Goal: Find specific page/section: Find specific page/section

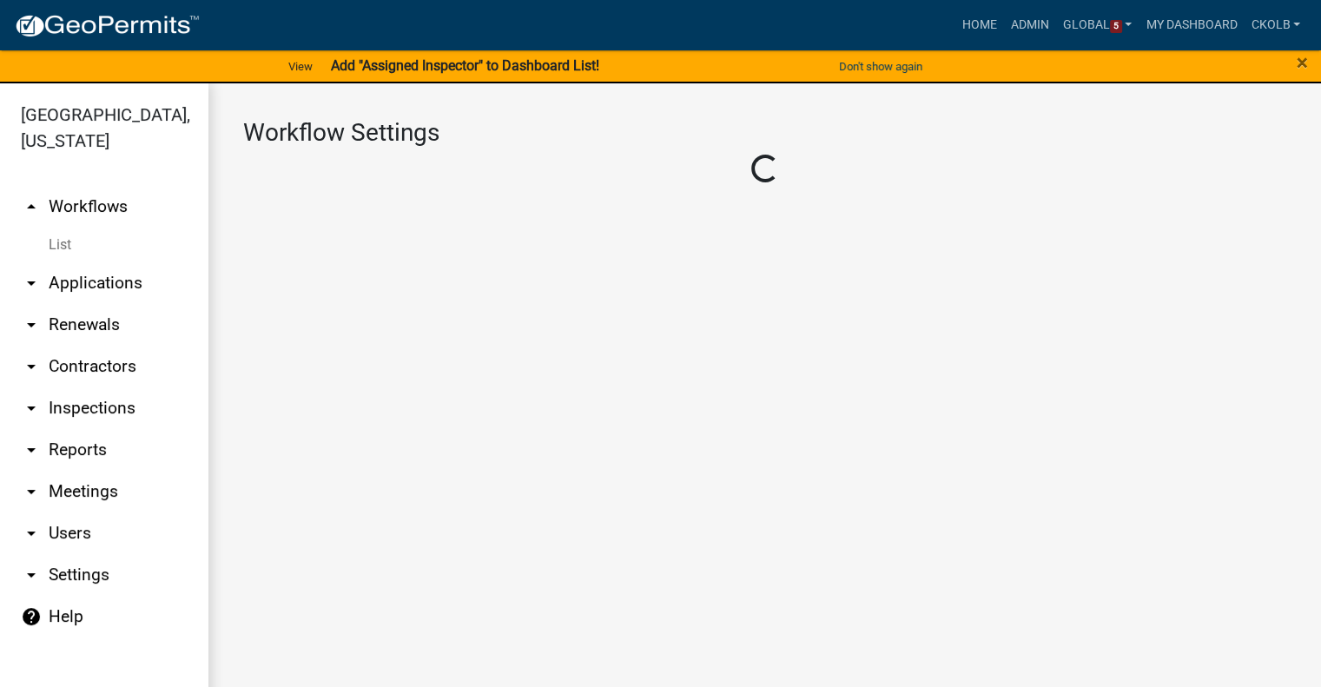
select select "1"
select select
select select "4"
select select "2: Object"
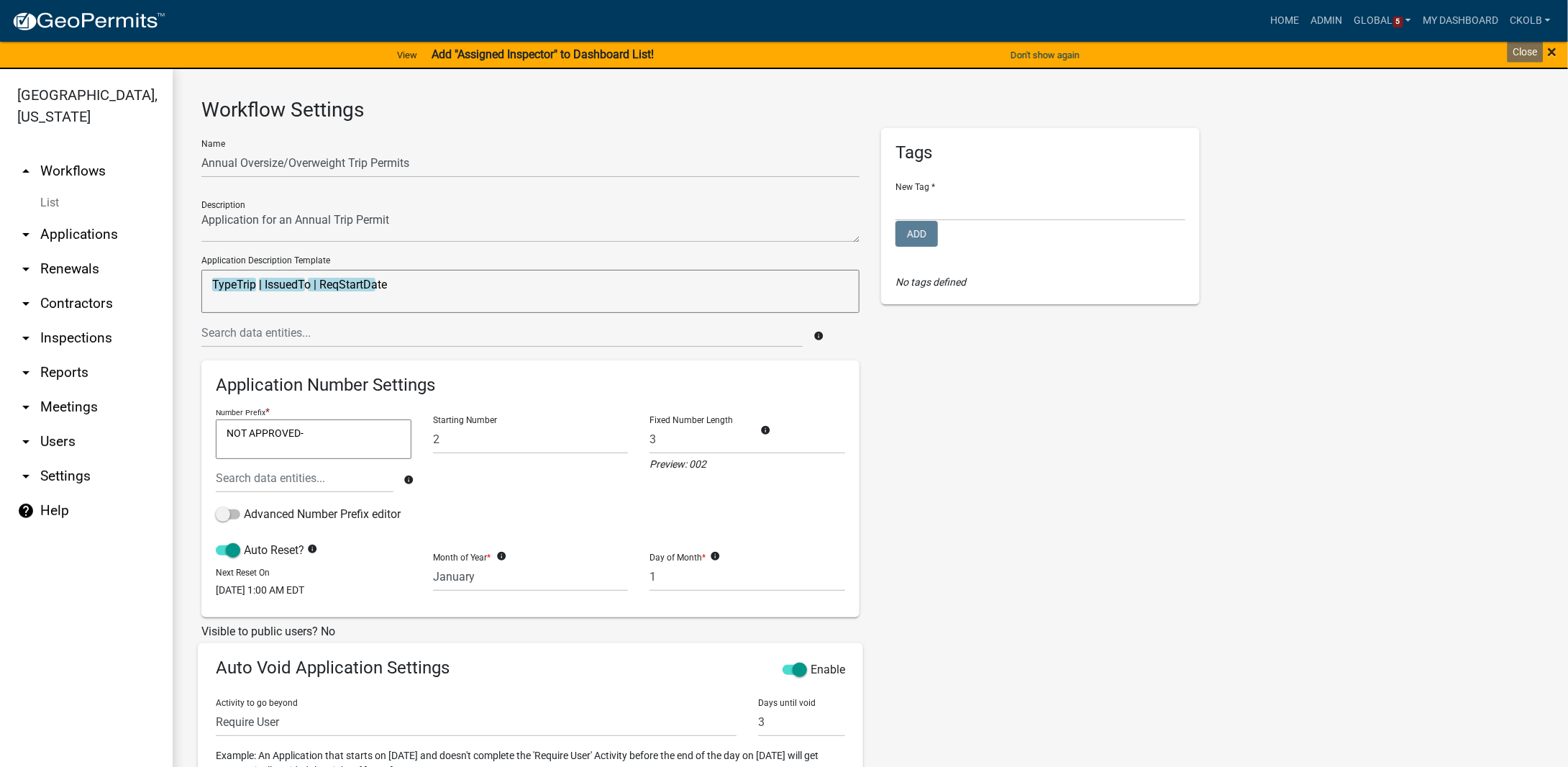
click at [1093, 52] on span "×" at bounding box center [1551, 51] width 9 height 20
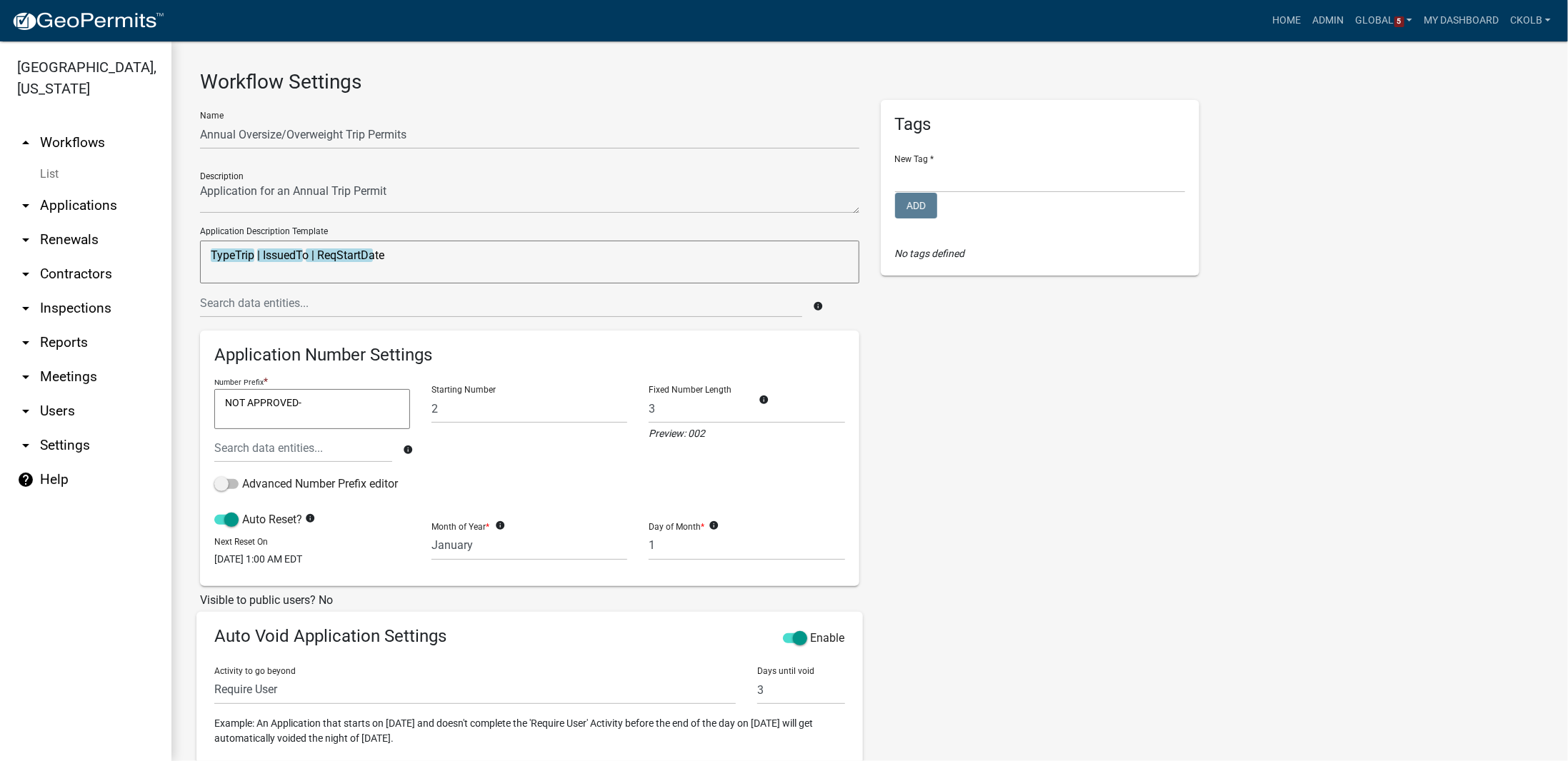
click at [83, 126] on link "arrow_drop_up Workflows" at bounding box center [86, 143] width 171 height 35
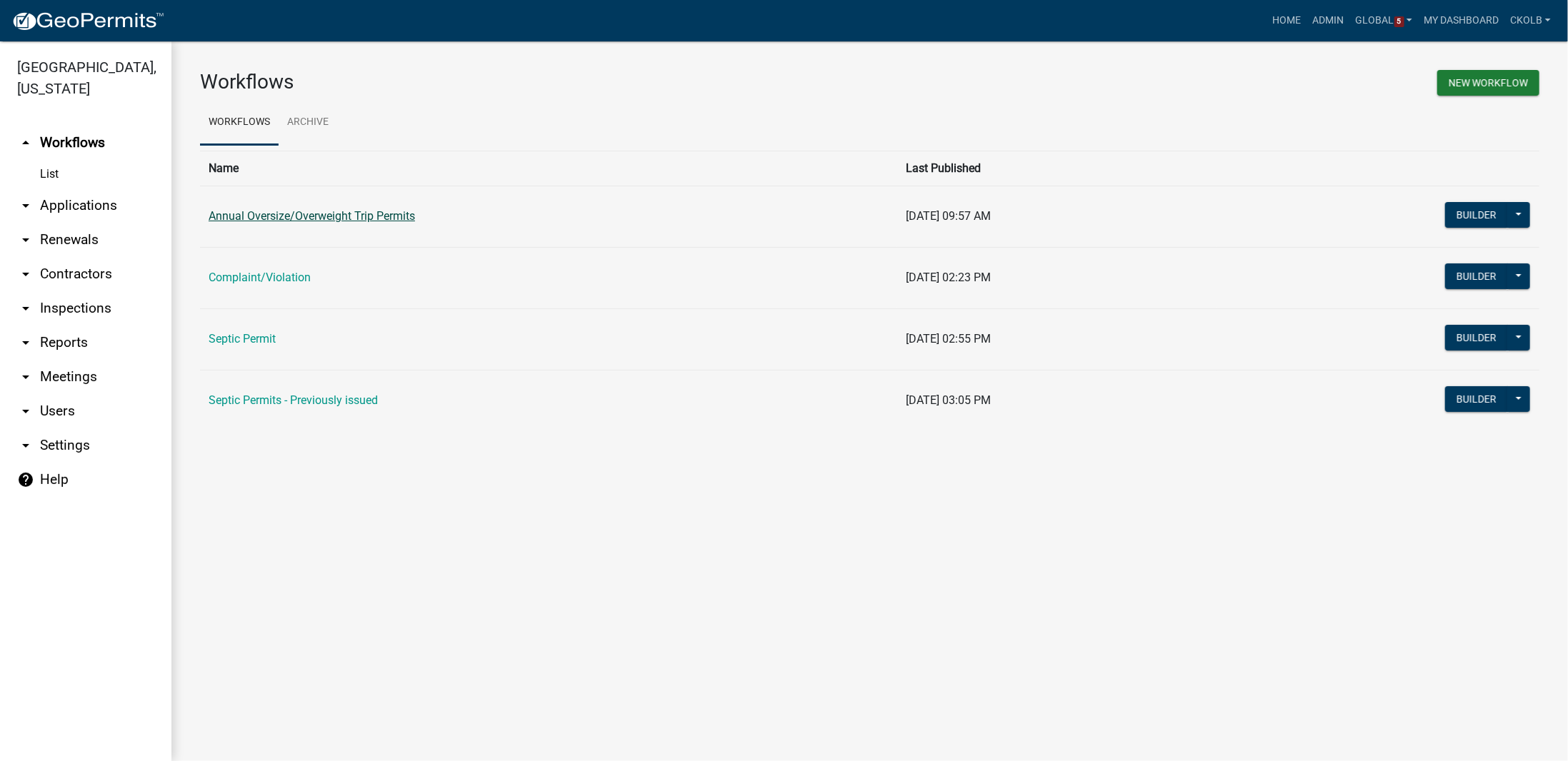
click at [258, 211] on link "Annual Oversize/Overweight Trip Permits" at bounding box center [312, 216] width 206 height 14
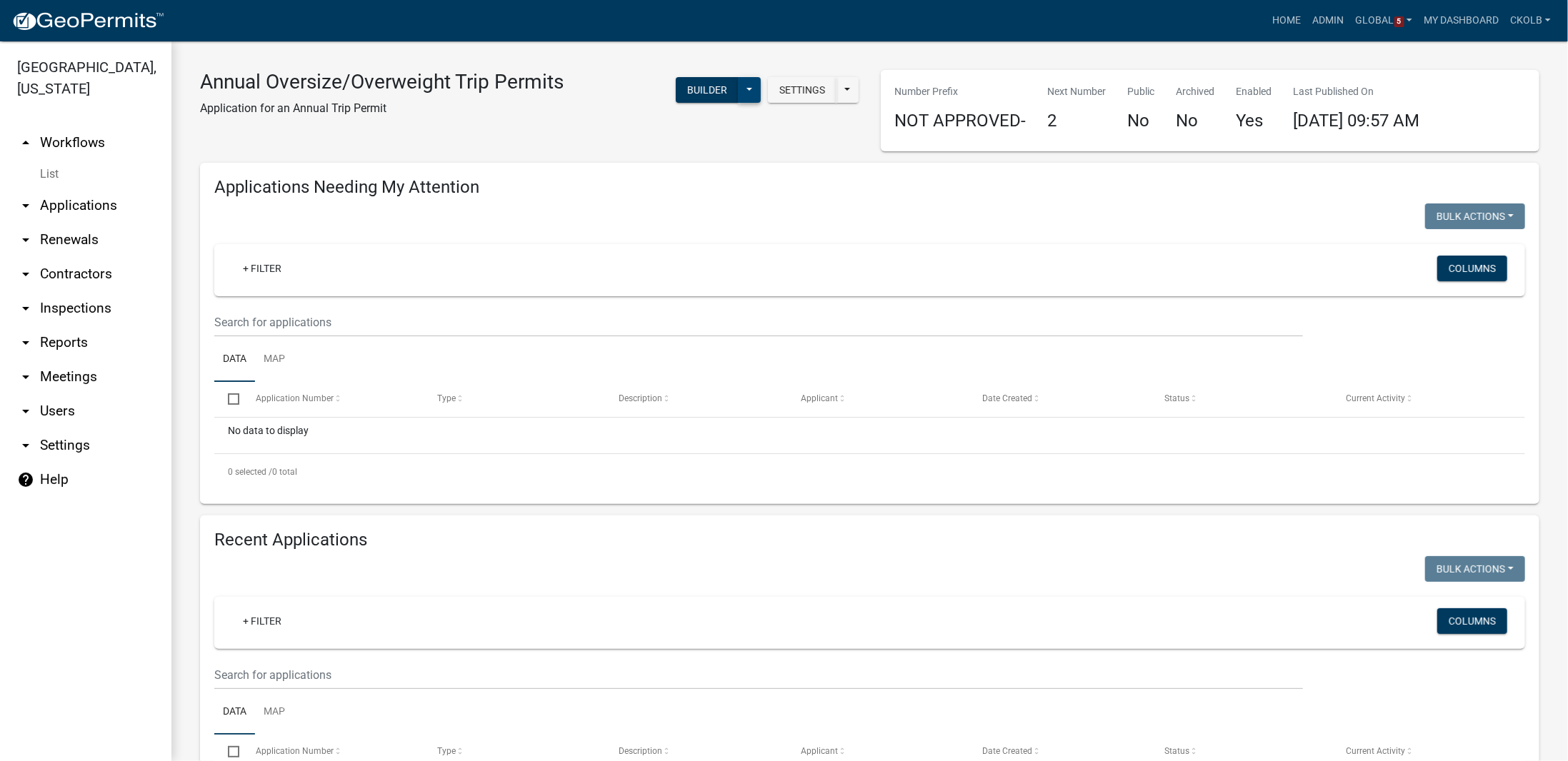
click at [746, 90] on button at bounding box center [749, 90] width 23 height 25
click at [592, 130] on div "Annual Oversize/Overweight Trip Permits Application for an Annual Trip Permit S…" at bounding box center [530, 110] width 681 height 81
